Goal: Communication & Community: Answer question/provide support

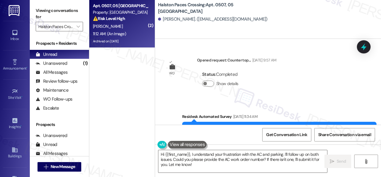
scroll to position [15925, 0]
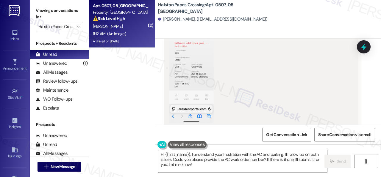
click at [144, 29] on div "[PERSON_NAME]" at bounding box center [120, 26] width 56 height 7
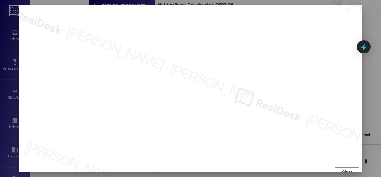
scroll to position [4, 0]
click at [346, 169] on span "Close" at bounding box center [347, 167] width 10 height 6
click at [345, 163] on span "Close" at bounding box center [347, 167] width 13 height 9
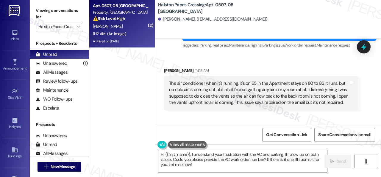
scroll to position [15747, 0]
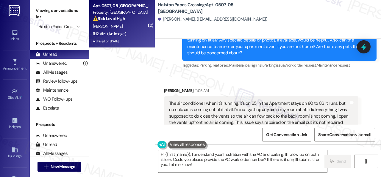
click at [199, 167] on textarea "Hi {{first_name}}, I understand your frustration with the AC and parking. I'll …" at bounding box center [243, 161] width 169 height 22
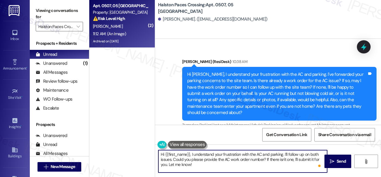
scroll to position [15717, 0]
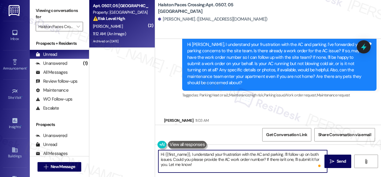
click at [182, 153] on textarea "Hi {{first_name}}, I understand your frustration with the AC and parking. I'll …" at bounding box center [243, 161] width 169 height 22
drag, startPoint x: 198, startPoint y: 165, endPoint x: 146, endPoint y: 151, distance: 53.5
click at [146, 151] on div "( 2 ) Apt. 0507, 05 Halston Paces Crossing Property: [GEOGRAPHIC_DATA] ⚠️ Risk …" at bounding box center [235, 88] width 292 height 177
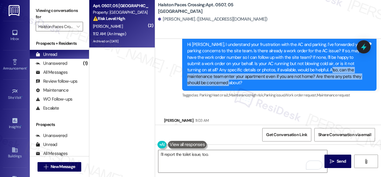
drag, startPoint x: 300, startPoint y: 52, endPoint x: 292, endPoint y: 66, distance: 15.6
click at [292, 66] on div "Hi [PERSON_NAME], I understand your frustration with the AC and parking. I've f…" at bounding box center [277, 63] width 180 height 45
copy div "an the maintenance team enter your apartment even if you are not home? Are ther…"
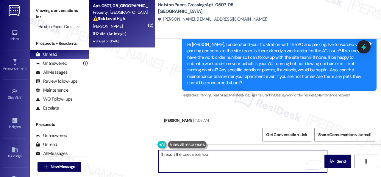
click at [226, 156] on textarea "I'll report the toilet issue, too." at bounding box center [243, 161] width 169 height 22
paste textarea "an the maintenance team enter your apartment even if you are not home? Are ther…"
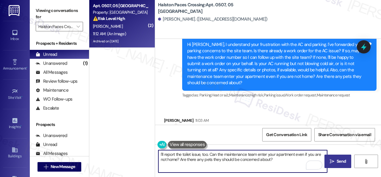
type textarea "I'll report the toilet issue, too. Can the maintenance team enter your apartmen…"
click at [339, 162] on span "Send" at bounding box center [341, 161] width 9 height 6
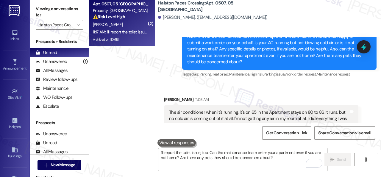
scroll to position [15735, 0]
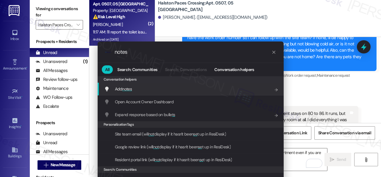
type input "notes"
click at [117, 88] on span "Add notes" at bounding box center [123, 88] width 17 height 5
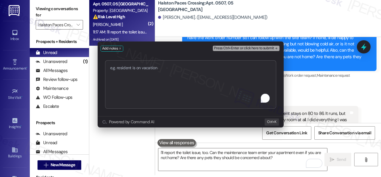
type textarea "Hey, I have an update on your concern. The site team stated that they would lik…"
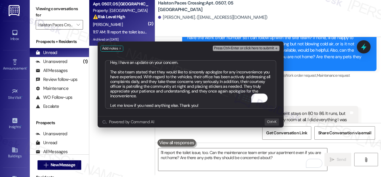
scroll to position [0, 0]
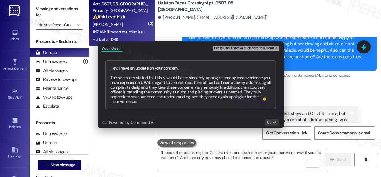
click at [235, 48] on span "Press Ctrl+Enter or click here to submit" at bounding box center [244, 48] width 60 height 4
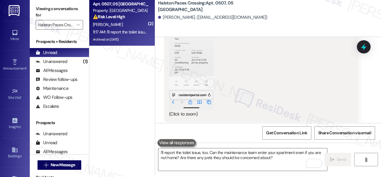
scroll to position [15943, 0]
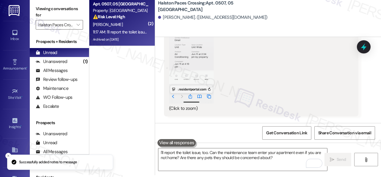
click at [202, 83] on button "Zoom image" at bounding box center [191, 55] width 45 height 97
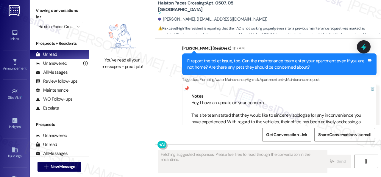
scroll to position [16070, 0]
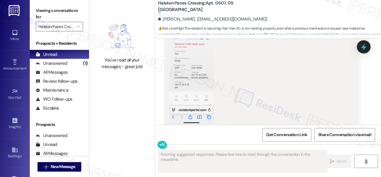
click at [191, 59] on button "Zoom image" at bounding box center [191, 75] width 45 height 97
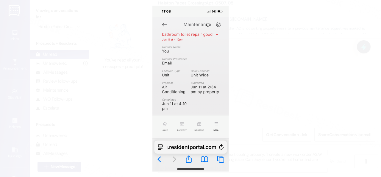
click at [254, 63] on button "Unzoom image" at bounding box center [190, 88] width 381 height 177
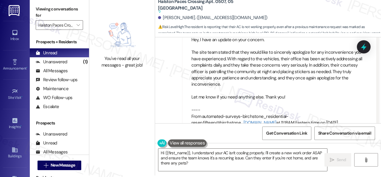
scroll to position [2, 0]
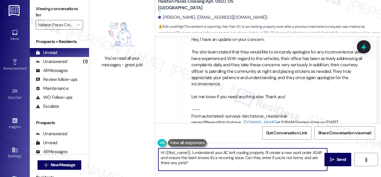
drag, startPoint x: 197, startPoint y: 165, endPoint x: 142, endPoint y: 137, distance: 62.1
click at [142, 137] on div "You've read all your messages - great job! Halston Paces Crossing: Apt. 0507, 0…" at bounding box center [235, 86] width 292 height 177
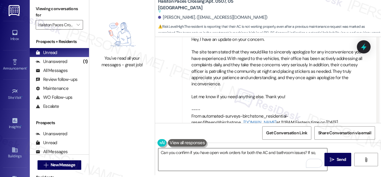
click at [286, 159] on textarea "Can you confirm if you have open work orders for both the AC and bathroom issue…" at bounding box center [243, 159] width 169 height 22
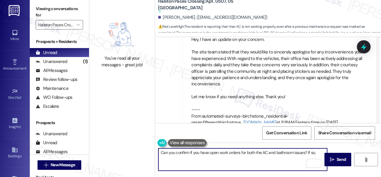
click at [317, 152] on textarea "Can you confirm if you have open work orders for both the AC and bathroom issue…" at bounding box center [243, 159] width 169 height 22
paste textarea "are the work orders still open? If they are, please provide the work order numb…"
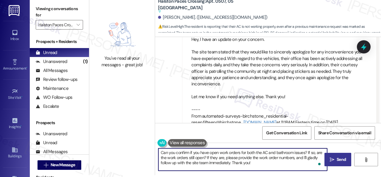
type textarea "Can you confirm if you have open work orders for both the AC and bathroom issue…"
click at [339, 160] on span "Send" at bounding box center [341, 159] width 9 height 6
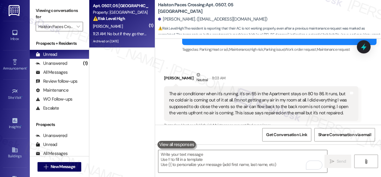
scroll to position [15762, 0]
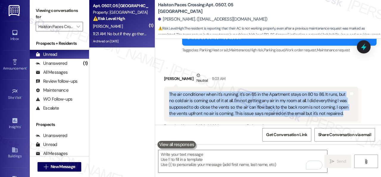
drag, startPoint x: 169, startPoint y: 77, endPoint x: 340, endPoint y: 100, distance: 172.2
click at [340, 100] on div "The air conditioner when it's running, it's on 65 in the Apartment stays on 80 …" at bounding box center [259, 104] width 180 height 26
copy div "The air conditioner when it's running, it's on 65 in the Apartment stays on 80 …"
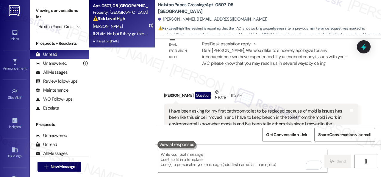
scroll to position [15911, 0]
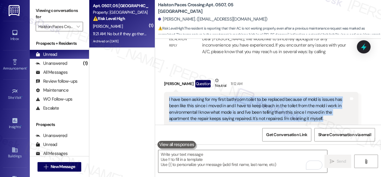
drag, startPoint x: 168, startPoint y: 82, endPoint x: 321, endPoint y: 103, distance: 154.3
copy div "I have been asking for my first bathroom toilet to be replaced because of mold …"
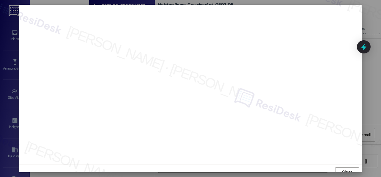
scroll to position [4, 0]
click at [343, 167] on span "Close" at bounding box center [347, 167] width 10 height 6
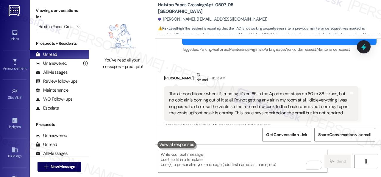
scroll to position [15762, 0]
click at [310, 72] on div "[PERSON_NAME] Neutral 11:03 AM" at bounding box center [261, 79] width 195 height 15
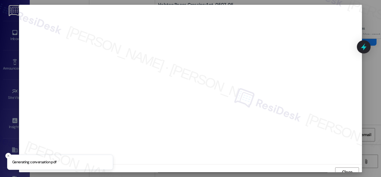
scroll to position [4, 0]
click at [343, 170] on span "Close" at bounding box center [347, 167] width 10 height 6
drag, startPoint x: 342, startPoint y: 165, endPoint x: 338, endPoint y: 161, distance: 6.3
click at [343, 165] on span "Close" at bounding box center [347, 167] width 10 height 6
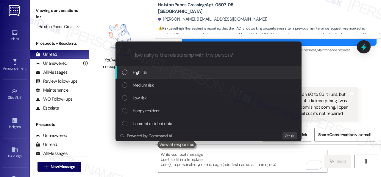
click at [139, 73] on span "High risk" at bounding box center [140, 72] width 15 height 7
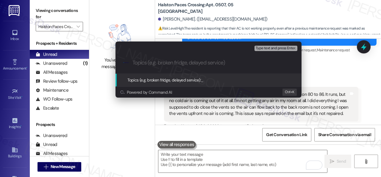
paste input "New work order/s submitted - AC and toilet issues"
type input "New work order/s submitted - AC and toilet issues"
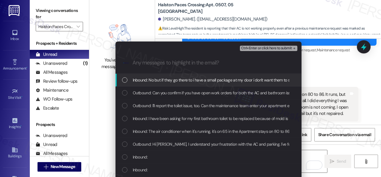
click at [154, 79] on span "Inbound: No but if they go there to i have a small package at my door i don't w…" at bounding box center [355, 80] width 445 height 7
click at [124, 80] on icon "List of options" at bounding box center [125, 79] width 2 height 1
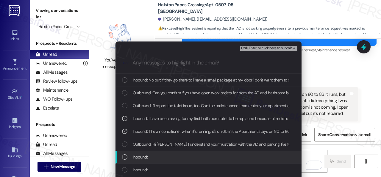
click at [140, 154] on span "Inbound:" at bounding box center [140, 156] width 15 height 7
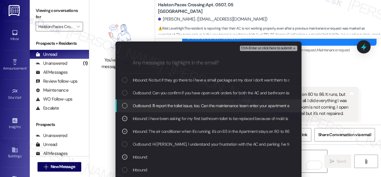
scroll to position [60, 0]
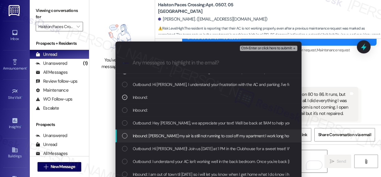
click at [142, 112] on span "Inbound:" at bounding box center [140, 110] width 15 height 7
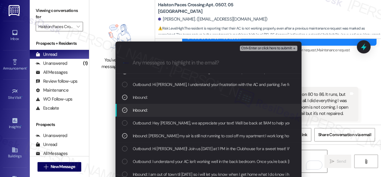
click at [258, 49] on span "Ctrl+Enter or click here to submit" at bounding box center [266, 48] width 51 height 4
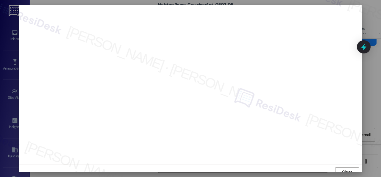
scroll to position [4, 0]
click at [352, 168] on span "Close" at bounding box center [347, 167] width 13 height 6
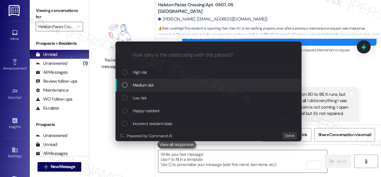
click at [137, 73] on span "High risk" at bounding box center [140, 72] width 15 height 7
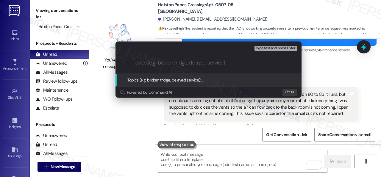
click at [169, 62] on input "Topics (e.g. broken fridge, delayed service)" at bounding box center [214, 63] width 162 height 6
paste input "New work order/s submitted - AC and toilet issues"
type input "New work order/s submitted - AC and toilet issues"
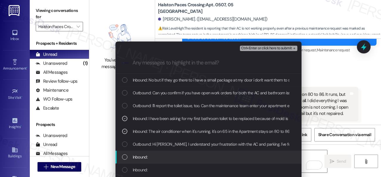
click at [146, 158] on span "Inbound:" at bounding box center [140, 156] width 15 height 7
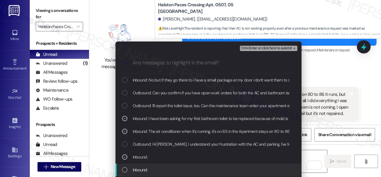
click at [141, 168] on span "Inbound:" at bounding box center [140, 169] width 15 height 7
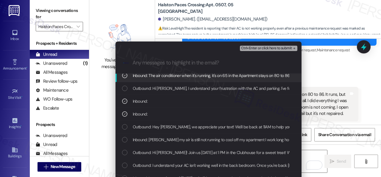
scroll to position [60, 0]
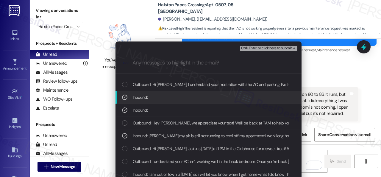
click at [253, 47] on span "Ctrl+Enter or click here to submit" at bounding box center [266, 48] width 51 height 4
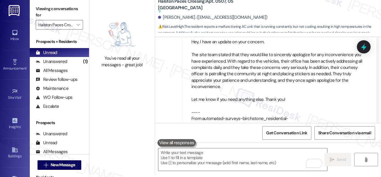
scroll to position [16236, 0]
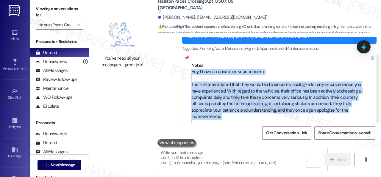
drag, startPoint x: 191, startPoint y: 55, endPoint x: 305, endPoint y: 112, distance: 126.8
click at [305, 112] on div "Hey, I have an update on your concern. The site team stated that they would lik…" at bounding box center [280, 113] width 176 height 89
copy div "Hey, I have an update on your concern. The site team stated that they would lik…"
click at [182, 156] on textarea "To enrich screen reader interactions, please activate Accessibility in Grammarl…" at bounding box center [243, 159] width 169 height 22
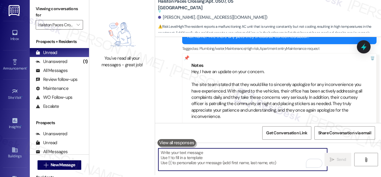
paste textarea "Hey, I have an update on your concern. The site team stated that they would lik…"
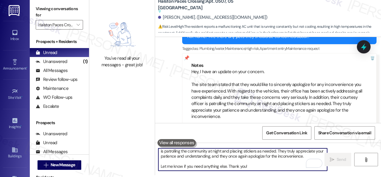
scroll to position [30, 0]
click at [191, 158] on textarea "Hey, I have an update on your concern. The site team stated that they would lik…" at bounding box center [243, 159] width 169 height 22
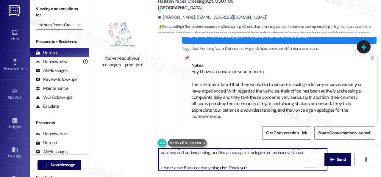
scroll to position [41, 0]
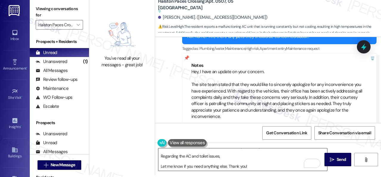
click at [281, 155] on textarea "Hey, I have an update on your concern. The site team stated that they would lik…" at bounding box center [243, 159] width 169 height 22
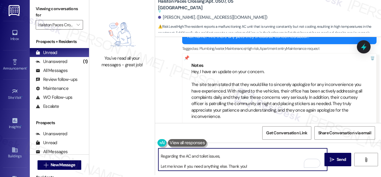
click at [241, 158] on textarea "Hey, I have an update on your concern. The site team stated that they would lik…" at bounding box center [243, 159] width 169 height 22
paste textarea "I've submitted work orders on your behalf and notified the site team."
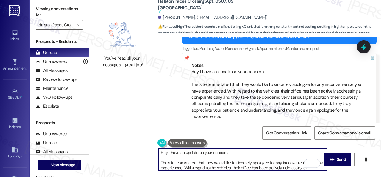
scroll to position [47, 0]
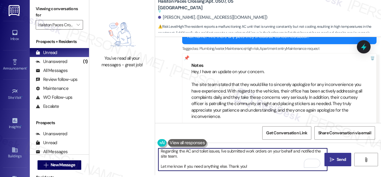
type textarea "Hey, I have an update on your concern. The site team stated that they would lik…"
click at [336, 156] on span "Send" at bounding box center [342, 159] width 12 height 6
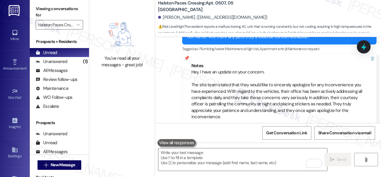
scroll to position [16176, 0]
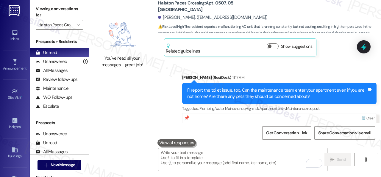
click at [370, 113] on div at bounding box center [368, 118] width 17 height 10
